Goal: Task Accomplishment & Management: Complete application form

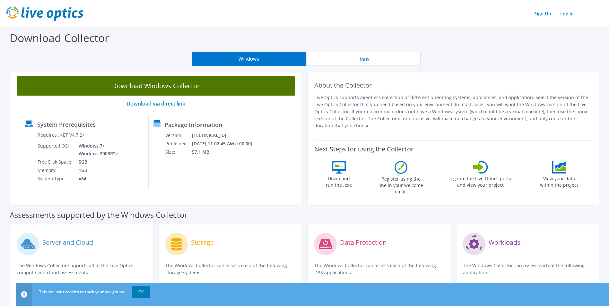
click at [138, 87] on link "Download Windows Collector" at bounding box center [156, 85] width 278 height 19
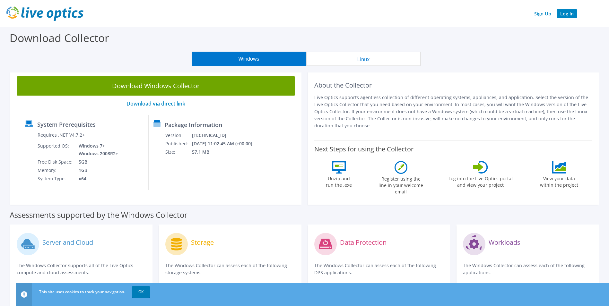
click at [565, 13] on link "Log In" at bounding box center [567, 13] width 20 height 9
click at [548, 18] on link "Sign Up" at bounding box center [542, 13] width 23 height 9
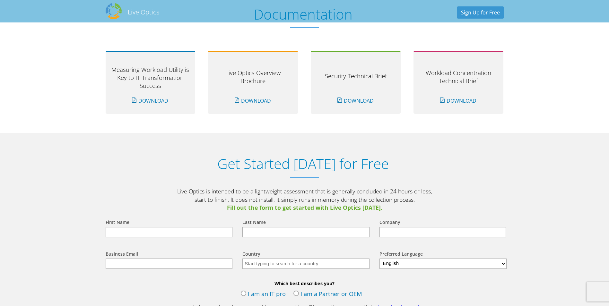
scroll to position [642, 0]
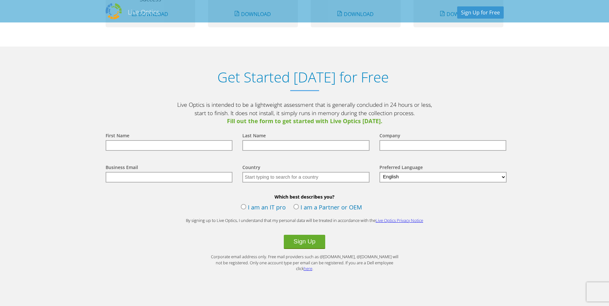
click at [199, 150] on input "text" at bounding box center [169, 145] width 127 height 11
type input "[PERSON_NAME]"
type input "[GEOGRAPHIC_DATA]"
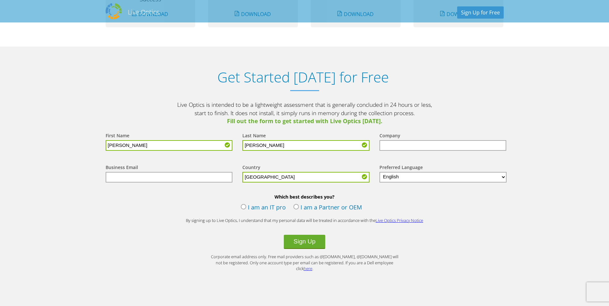
click at [176, 179] on input "text" at bounding box center [169, 177] width 127 height 11
type input "[EMAIL_ADDRESS][DOMAIN_NAME]"
click at [412, 145] on input "text" at bounding box center [442, 145] width 127 height 11
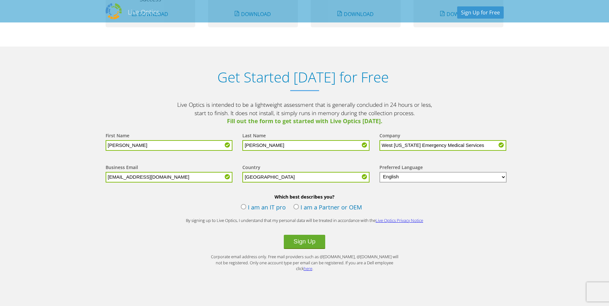
type input "West [US_STATE] Emergency Medical Services"
click at [245, 208] on label "I am an IT pro" at bounding box center [263, 208] width 45 height 10
click at [0, 0] on input "I am an IT pro" at bounding box center [0, 0] width 0 height 0
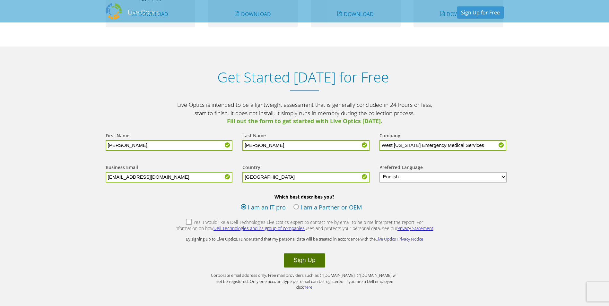
click at [300, 261] on button "Sign Up" at bounding box center [304, 260] width 41 height 14
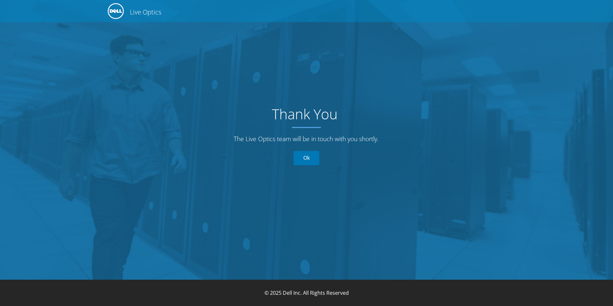
click at [312, 158] on link "Ok" at bounding box center [307, 158] width 26 height 14
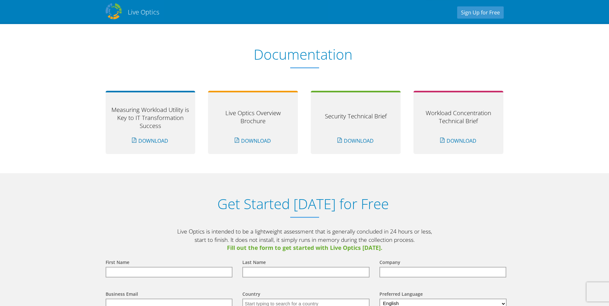
scroll to position [515, 0]
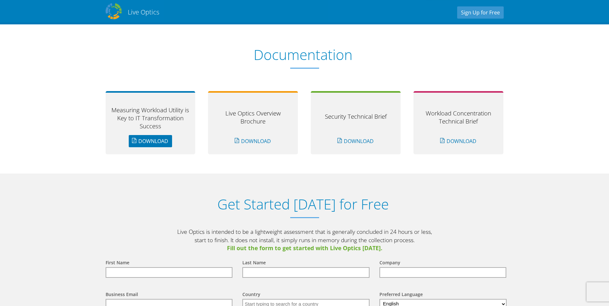
click at [159, 145] on link "Download" at bounding box center [150, 141] width 43 height 12
click at [134, 138] on link "Download" at bounding box center [150, 141] width 43 height 12
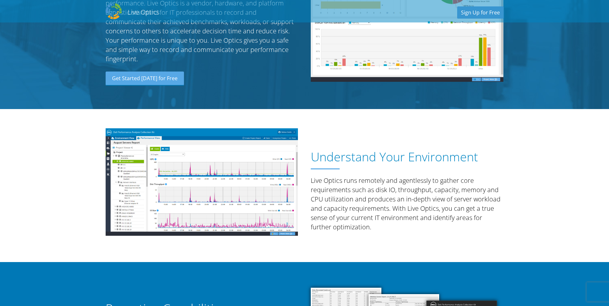
scroll to position [0, 0]
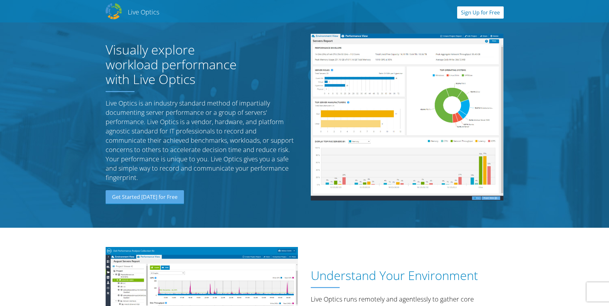
click at [490, 13] on link "Sign Up for Free" at bounding box center [480, 12] width 47 height 12
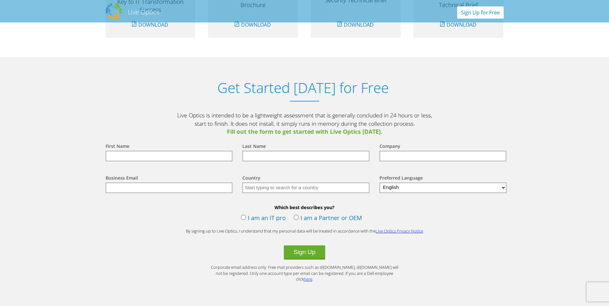
scroll to position [669, 0]
